Goal: Transaction & Acquisition: Purchase product/service

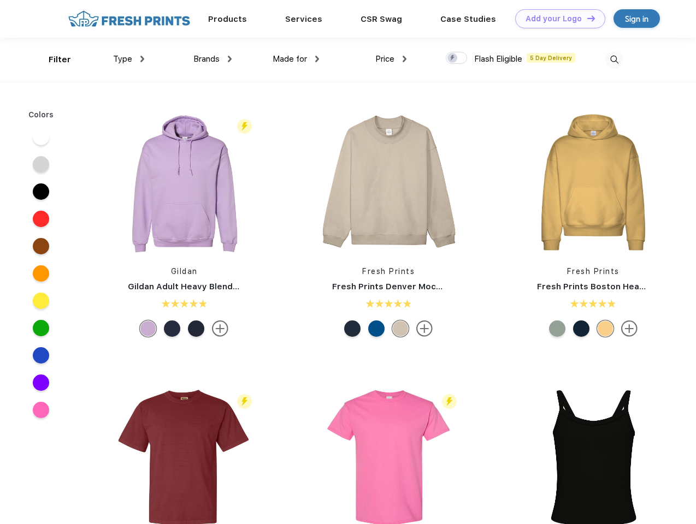
click at [556, 19] on link "Add your Logo Design Tool" at bounding box center [560, 18] width 90 height 19
click at [0, 0] on div "Design Tool" at bounding box center [0, 0] width 0 height 0
click at [586, 18] on link "Add your Logo Design Tool" at bounding box center [560, 18] width 90 height 19
click at [52, 60] on div "Filter" at bounding box center [60, 60] width 22 height 13
click at [129, 59] on span "Type" at bounding box center [122, 59] width 19 height 10
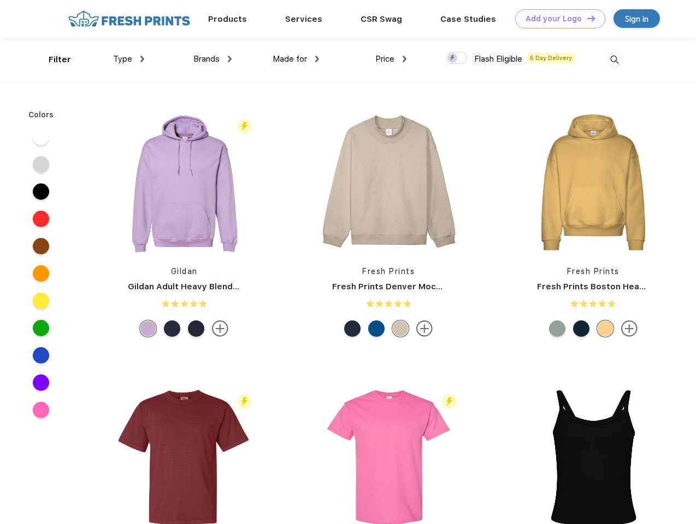
click at [212, 59] on span "Brands" at bounding box center [206, 59] width 26 height 10
click at [296, 59] on span "Made for" at bounding box center [290, 59] width 34 height 10
click at [391, 59] on span "Price" at bounding box center [384, 59] width 19 height 10
click at [457, 58] on div at bounding box center [456, 58] width 21 height 12
click at [453, 58] on input "checkbox" at bounding box center [449, 54] width 7 height 7
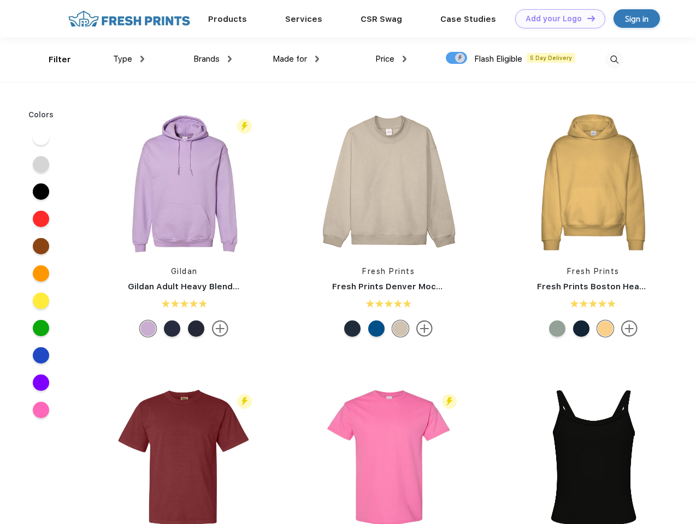
click at [614, 60] on img at bounding box center [614, 60] width 18 height 18
